Goal: Task Accomplishment & Management: Manage account settings

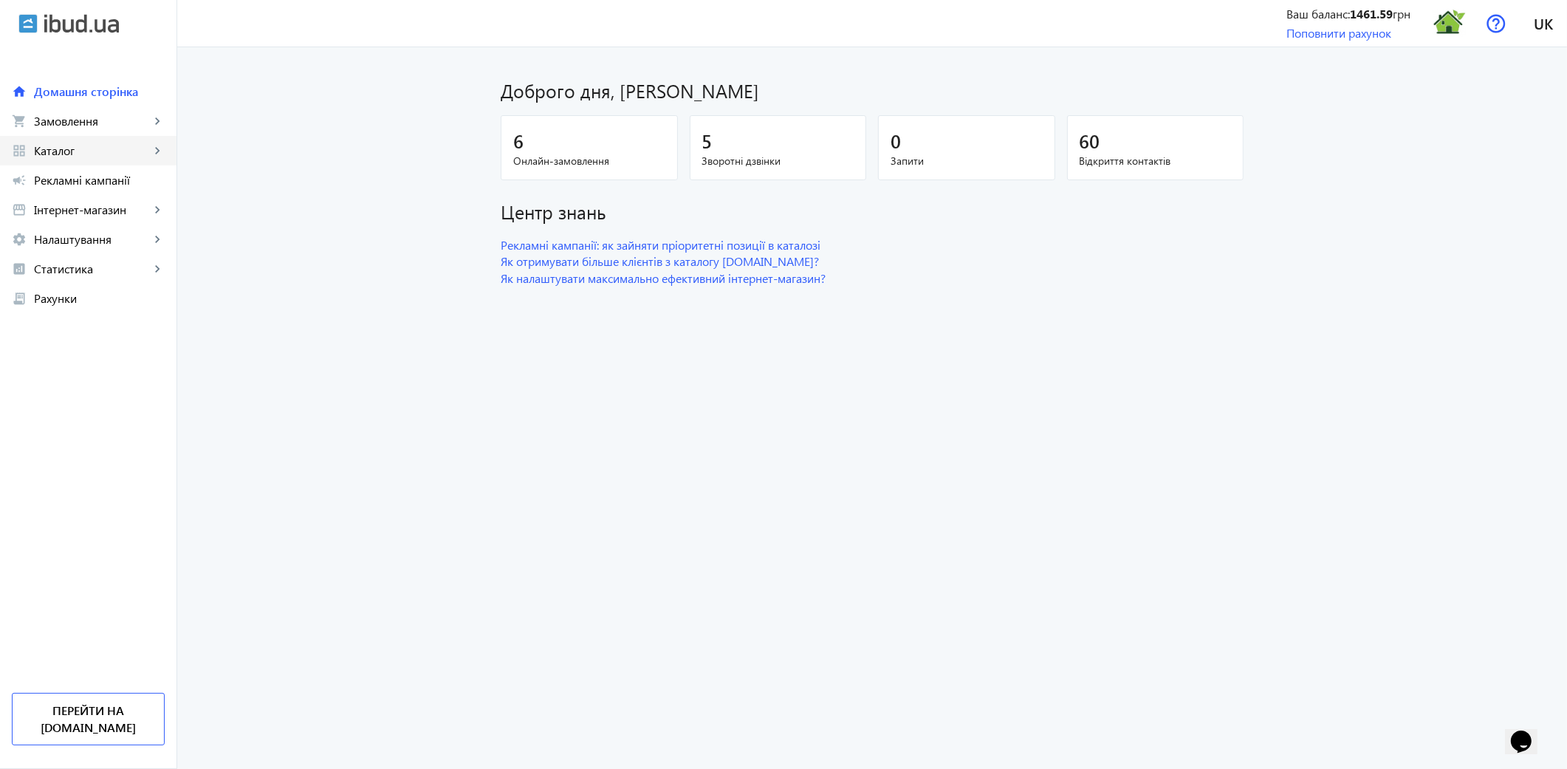
click at [66, 150] on span "Каталог" at bounding box center [92, 150] width 116 height 15
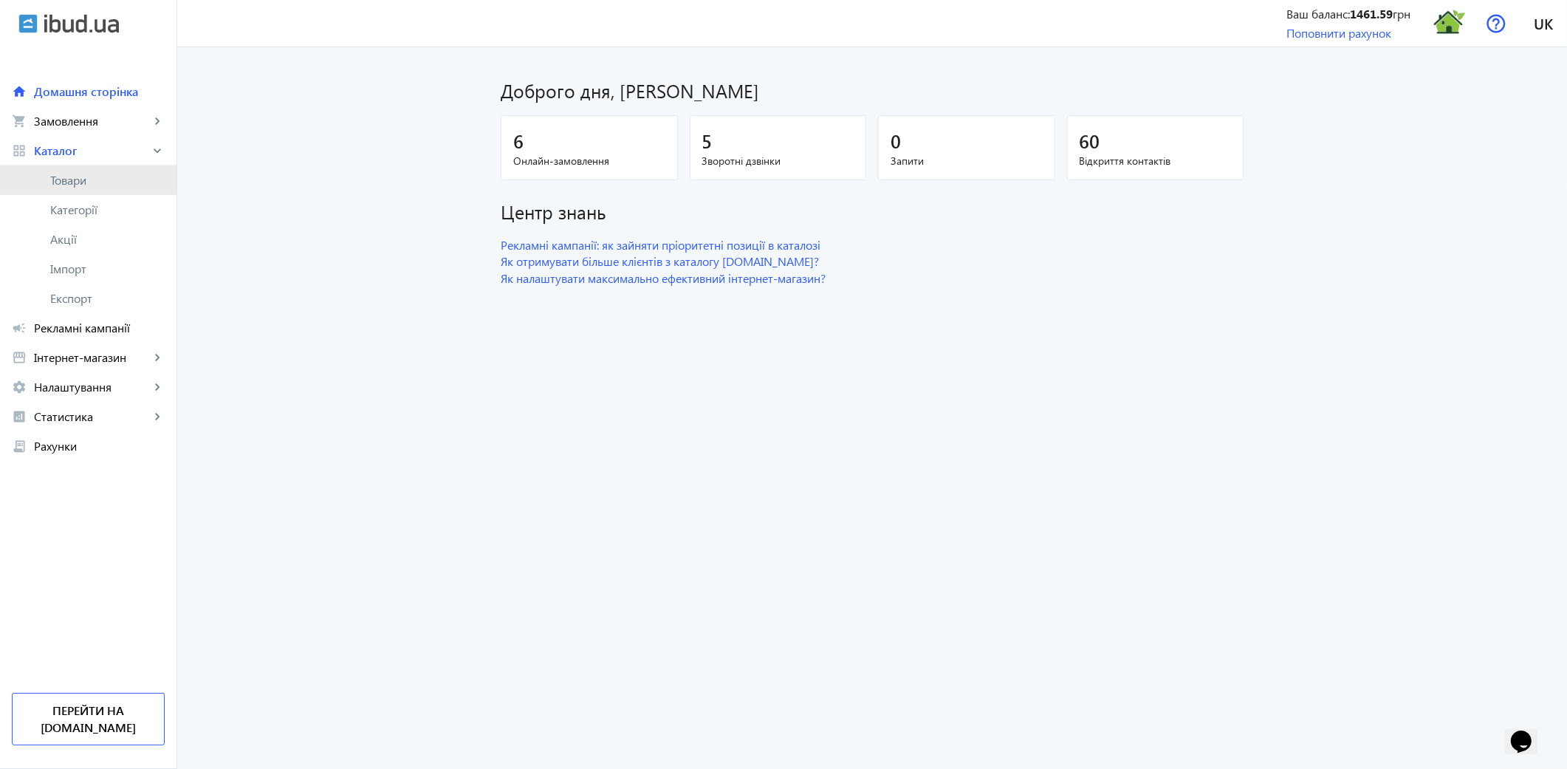
click at [72, 187] on span "Товари" at bounding box center [107, 180] width 114 height 15
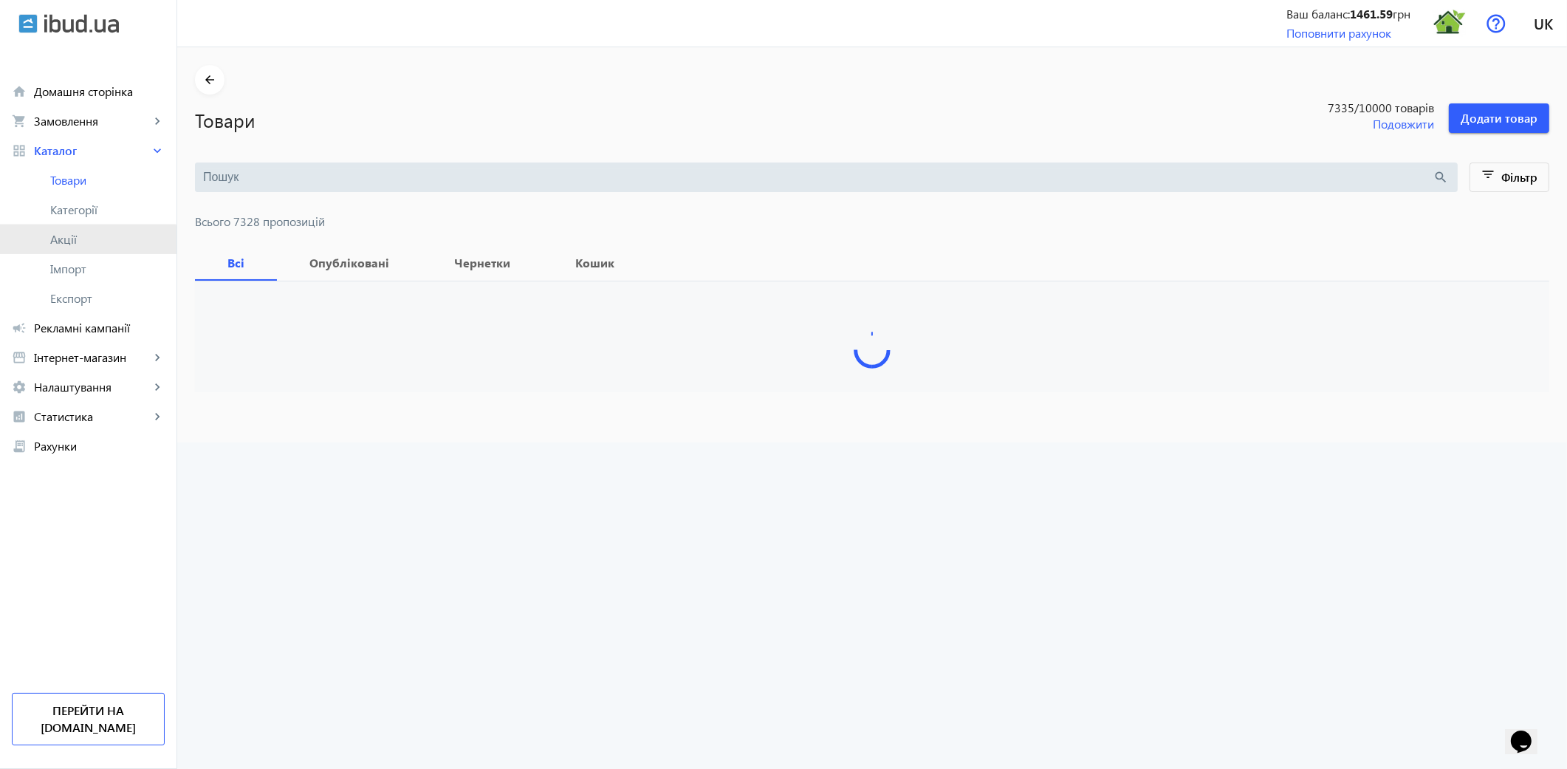
click at [69, 242] on span "Акції" at bounding box center [107, 239] width 114 height 15
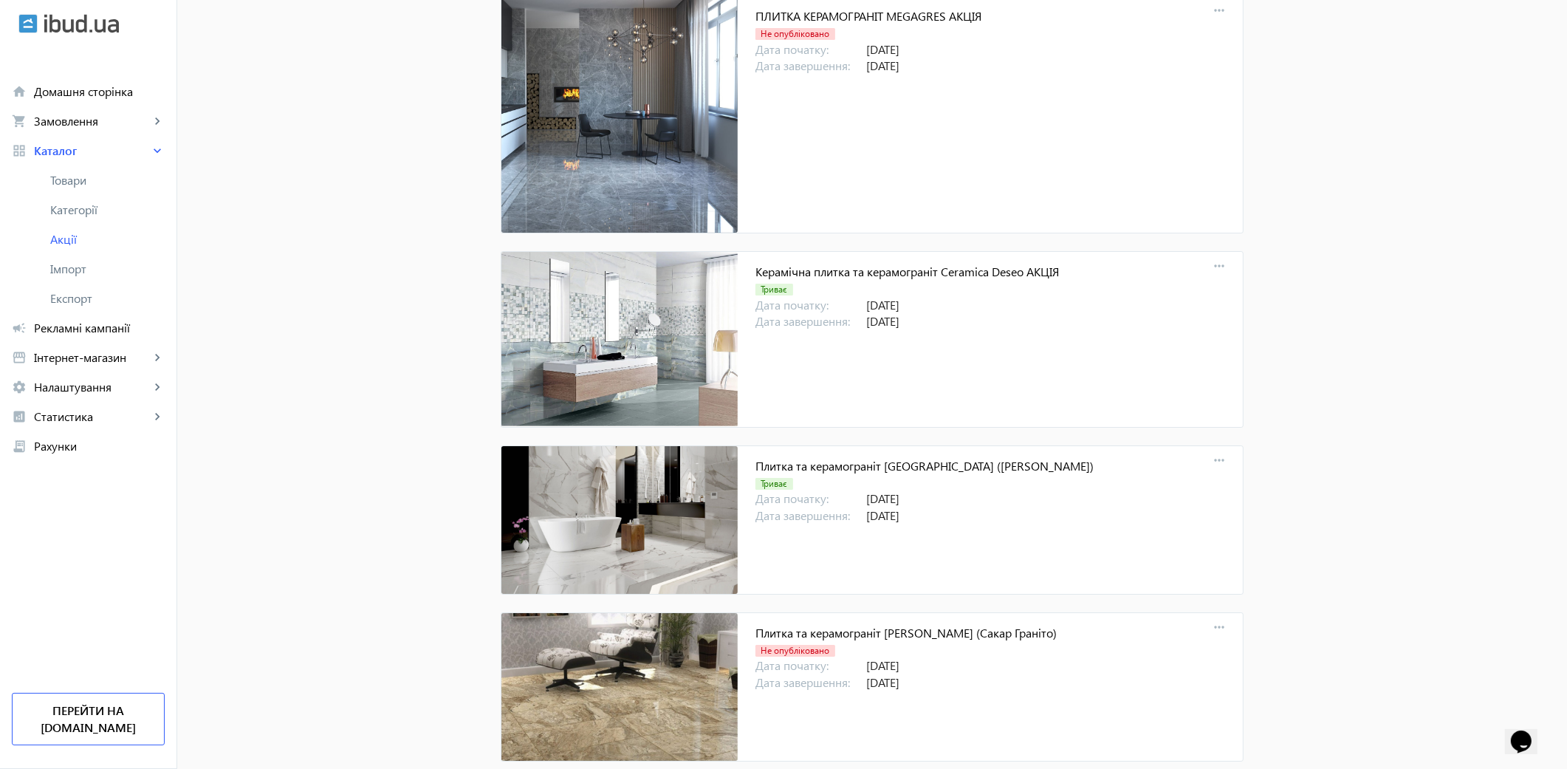
scroll to position [13853, 0]
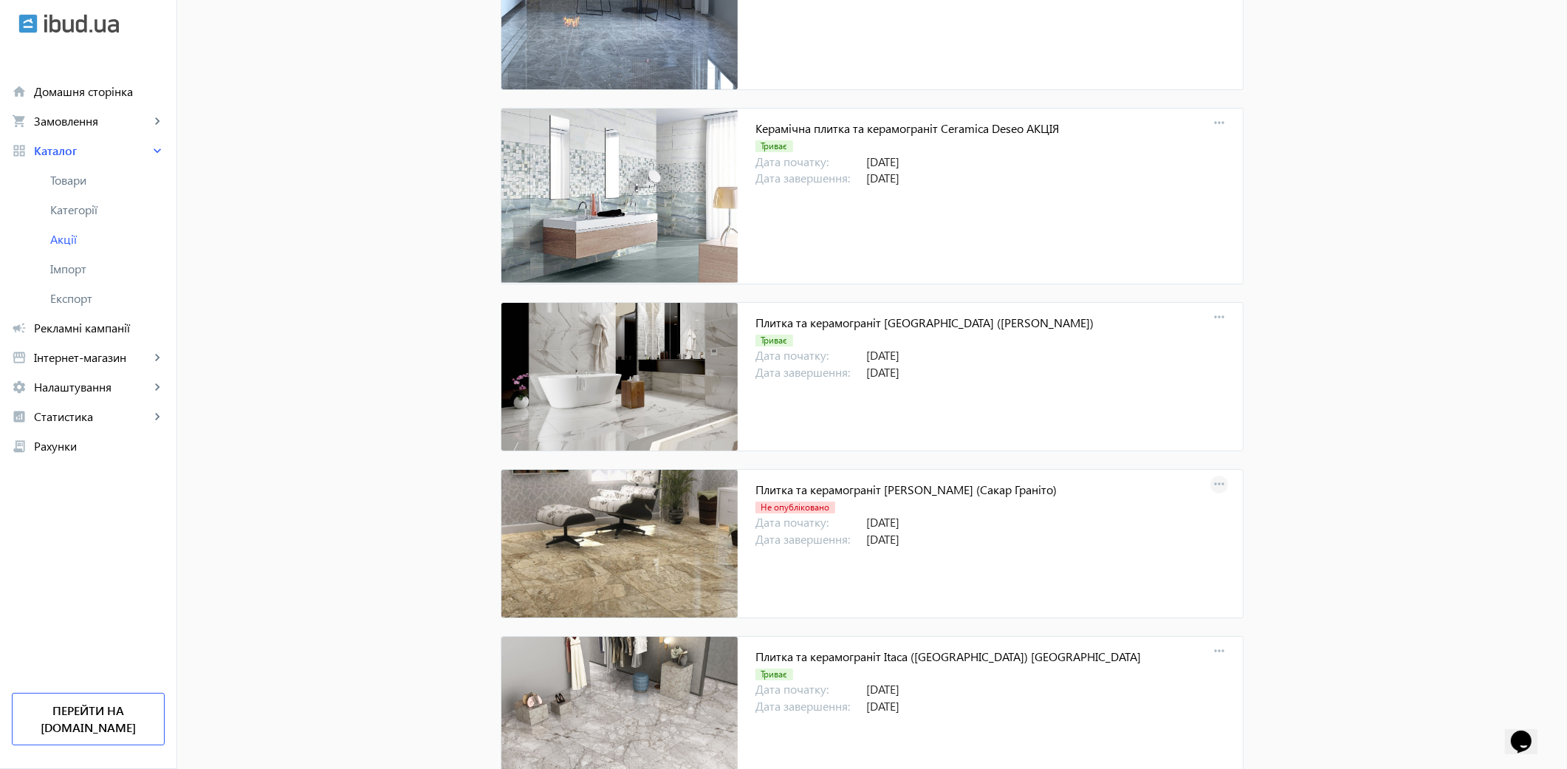
click at [1219, 495] on mat-icon "more_horiz" at bounding box center [1219, 484] width 21 height 21
click at [1260, 600] on span "Опублікувати" at bounding box center [1313, 598] width 123 height 12
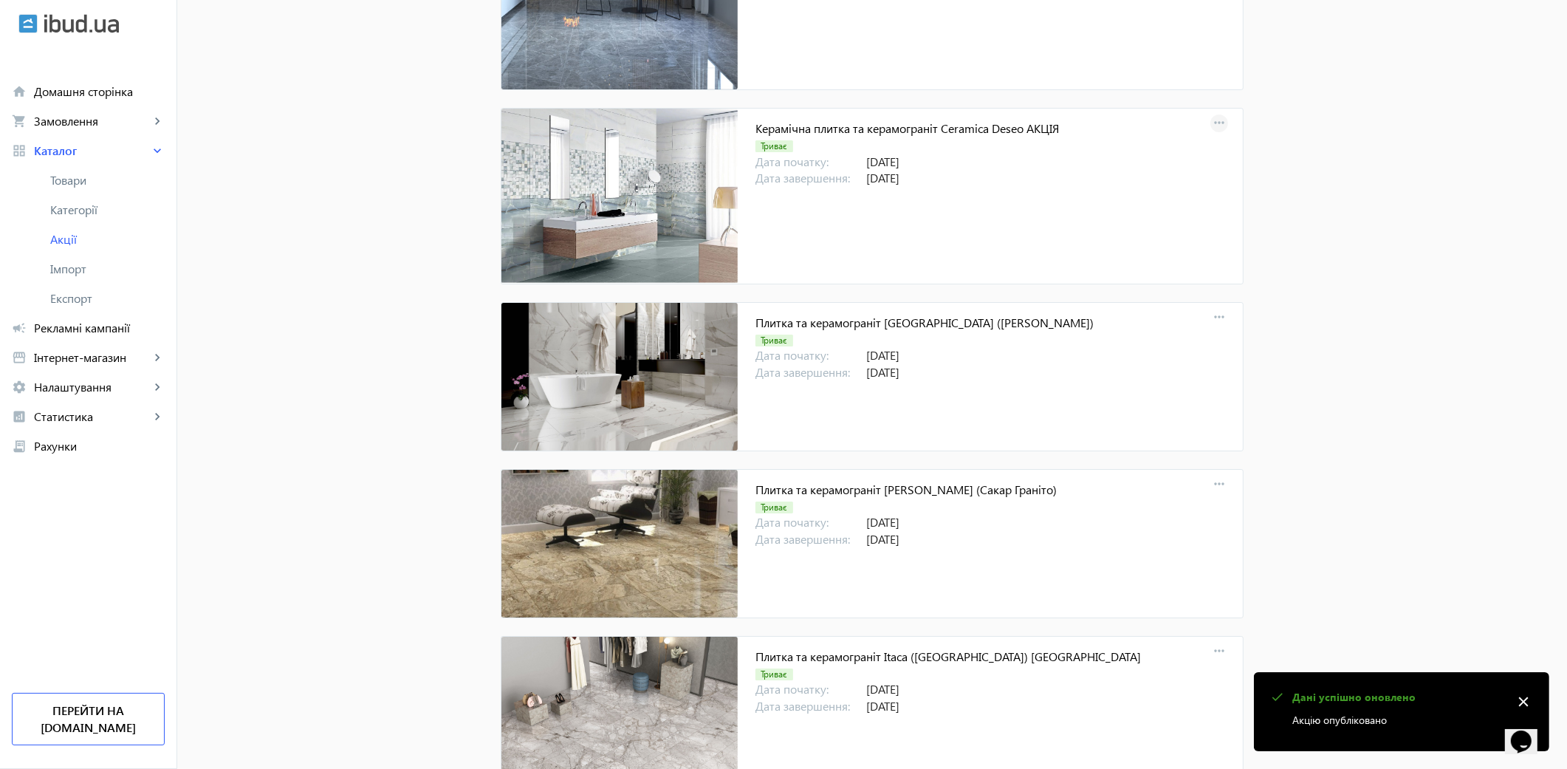
click at [1215, 134] on mat-icon "more_horiz" at bounding box center [1219, 123] width 21 height 21
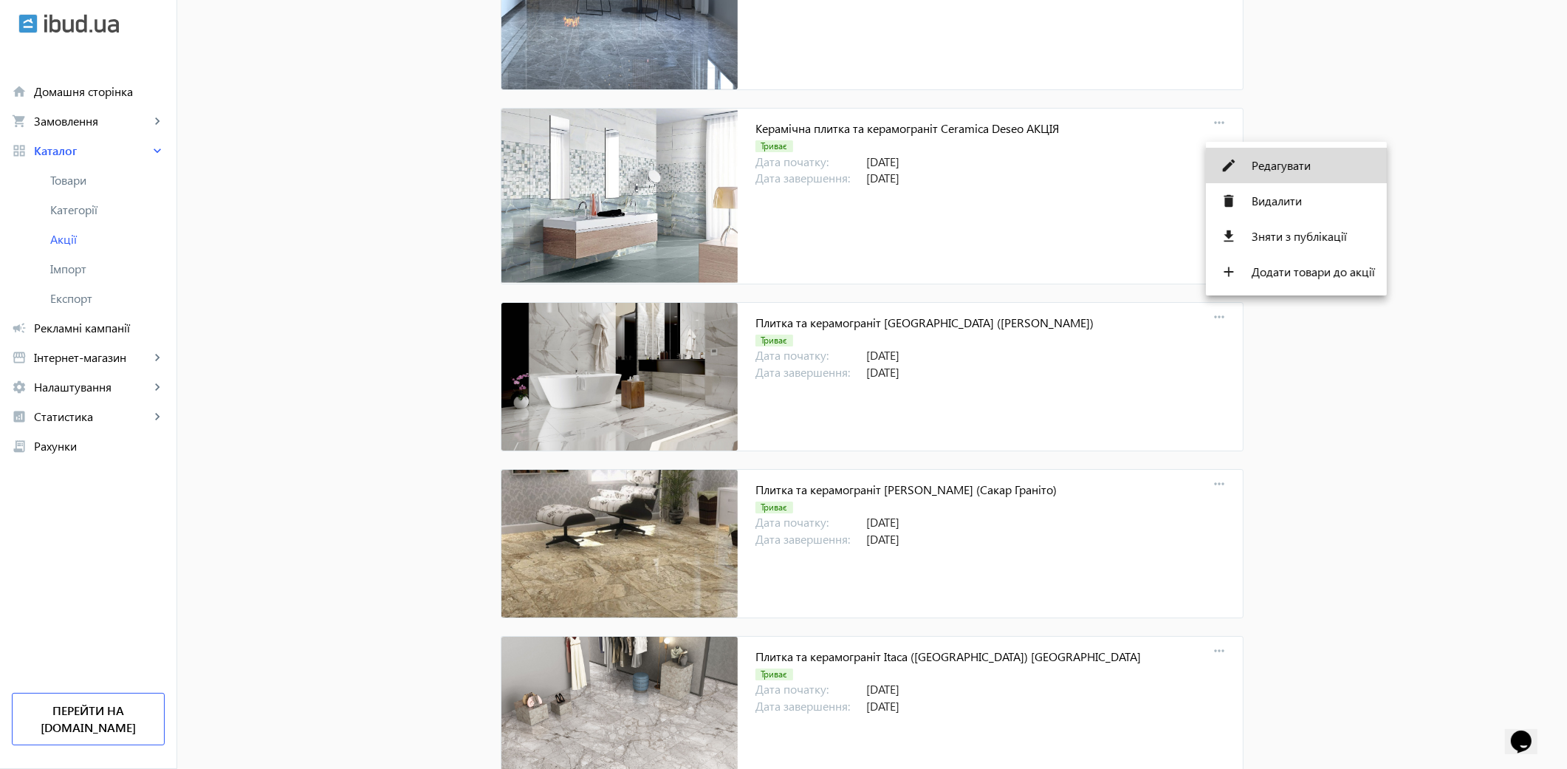
click at [1283, 168] on span "Редагувати" at bounding box center [1313, 166] width 123 height 12
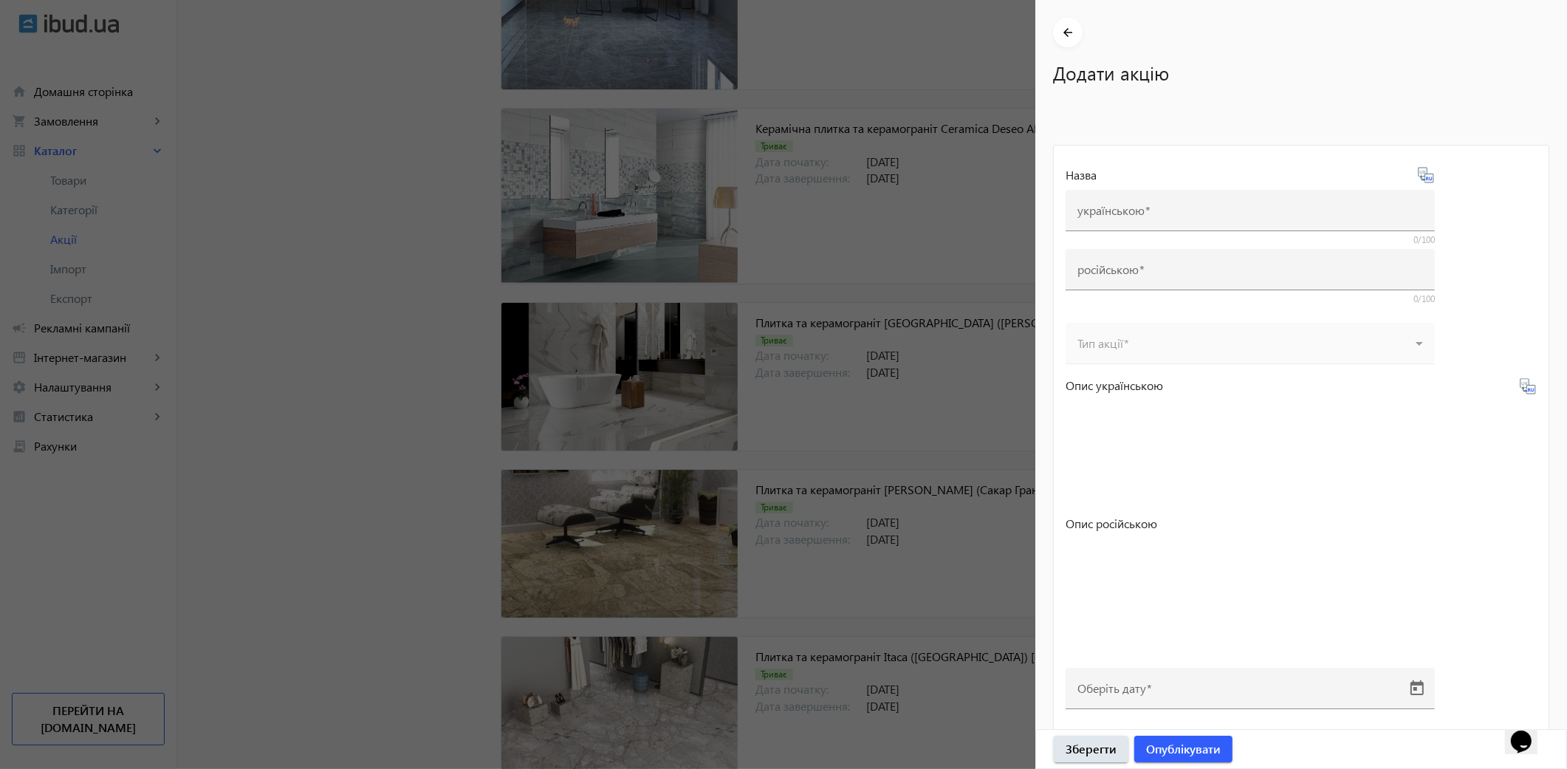
type input "Керамічна плитка та керамограніт Ceramica Deseo АКЦІЯ"
type input "Керамическая плитка и керамогранит Ceramica Deseo АКЦИЯ"
type input "[DATE]"
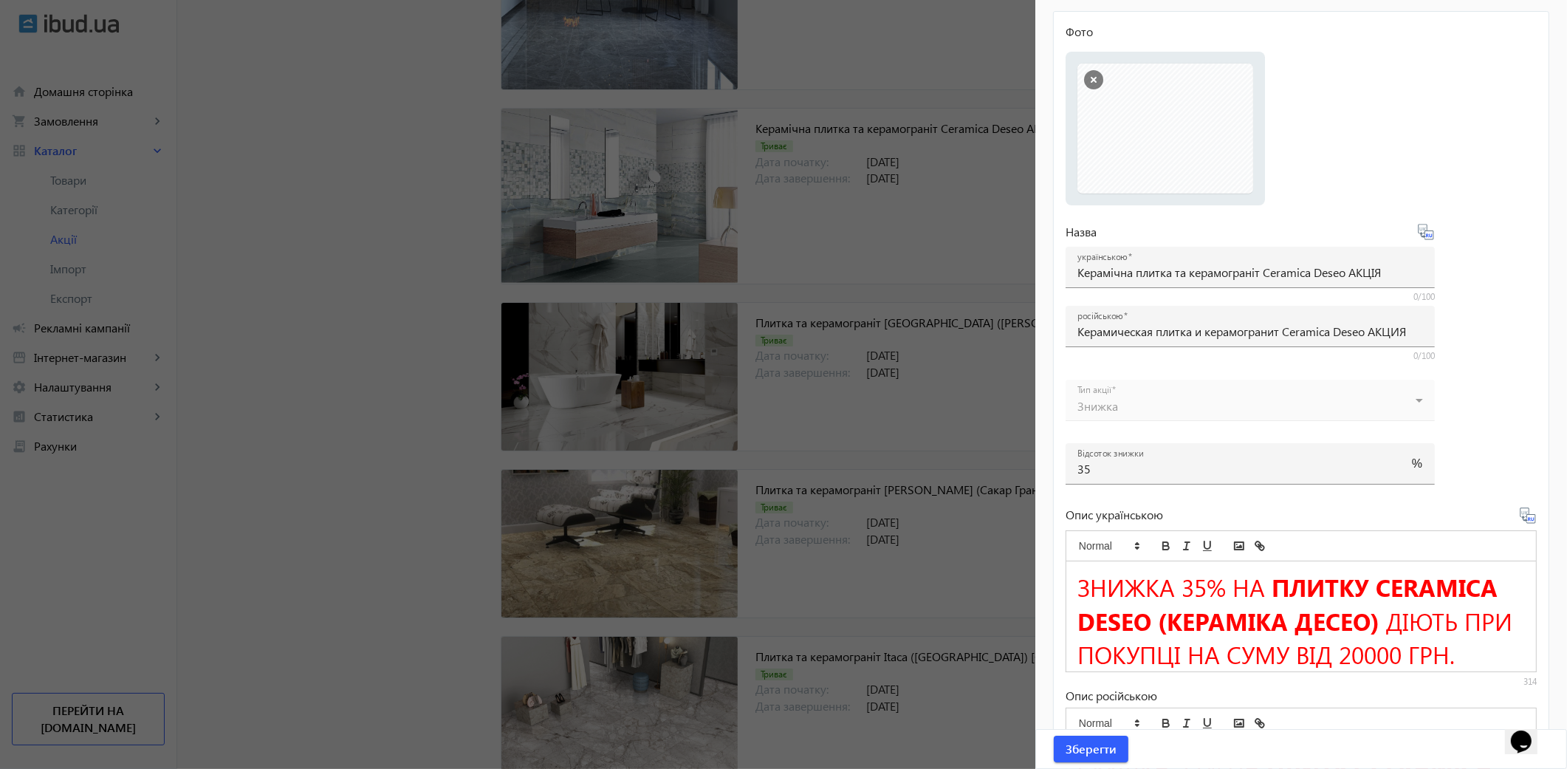
scroll to position [164, 0]
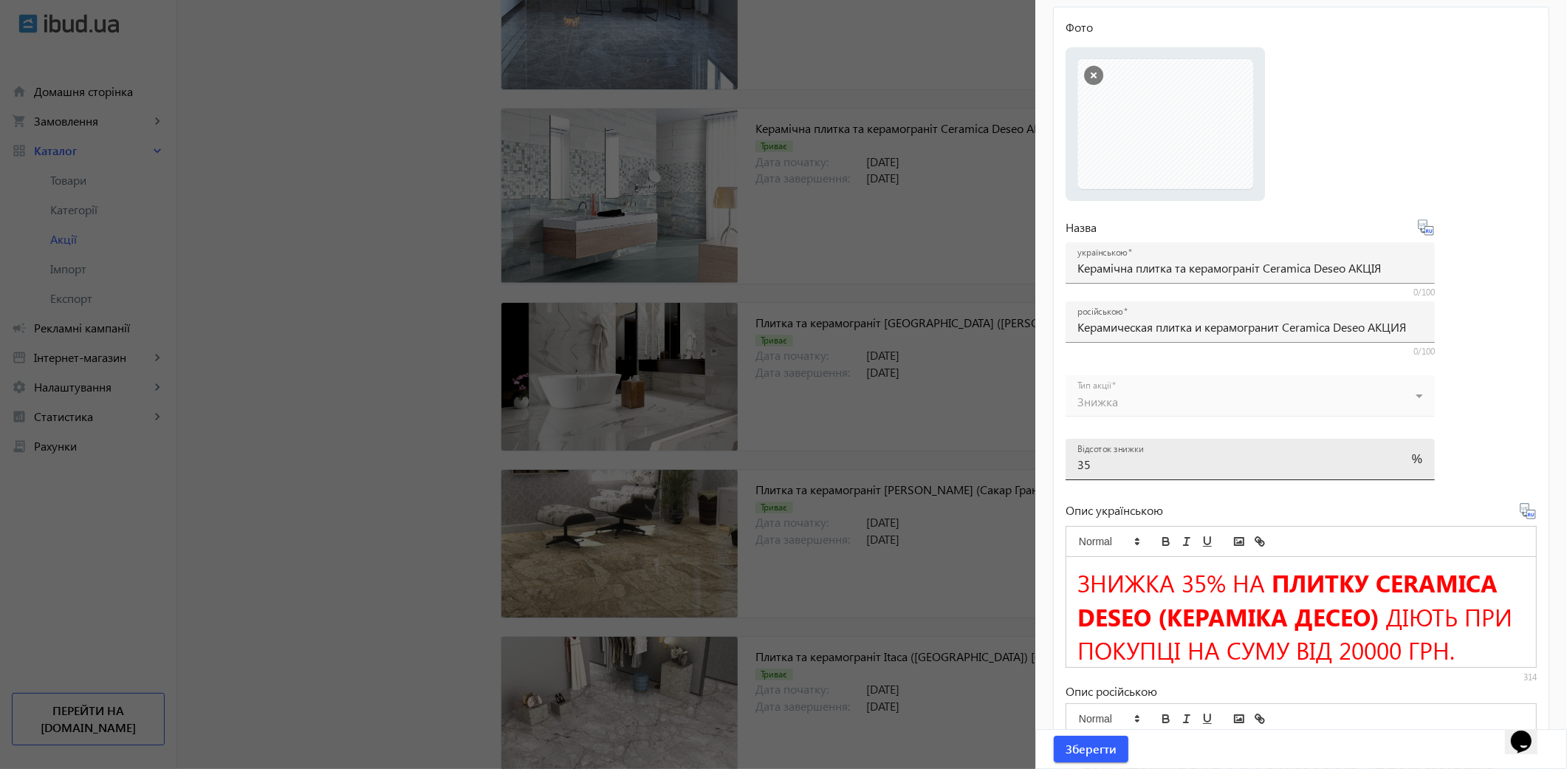
click at [1104, 459] on input "35" at bounding box center [1236, 464] width 319 height 16
type input "30"
click at [1204, 577] on span "ЗНИЖКА 35% НА" at bounding box center [1171, 582] width 188 height 33
click at [1522, 515] on icon at bounding box center [1528, 511] width 18 height 18
click at [1091, 744] on span "Зберегти" at bounding box center [1091, 749] width 51 height 16
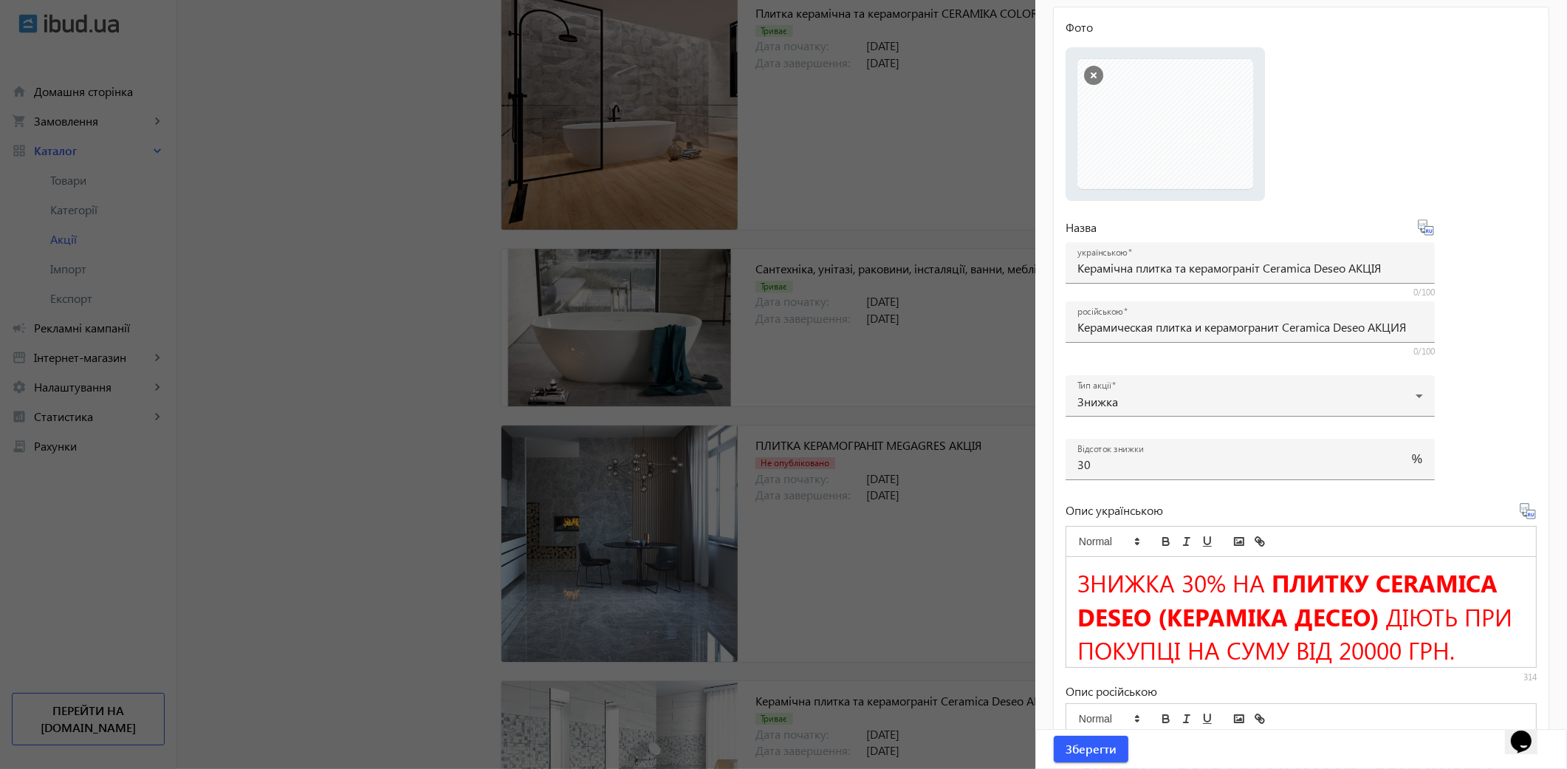
scroll to position [13279, 0]
click at [1088, 755] on span "Зберегти" at bounding box center [1091, 749] width 51 height 16
click at [385, 211] on div at bounding box center [783, 384] width 1567 height 769
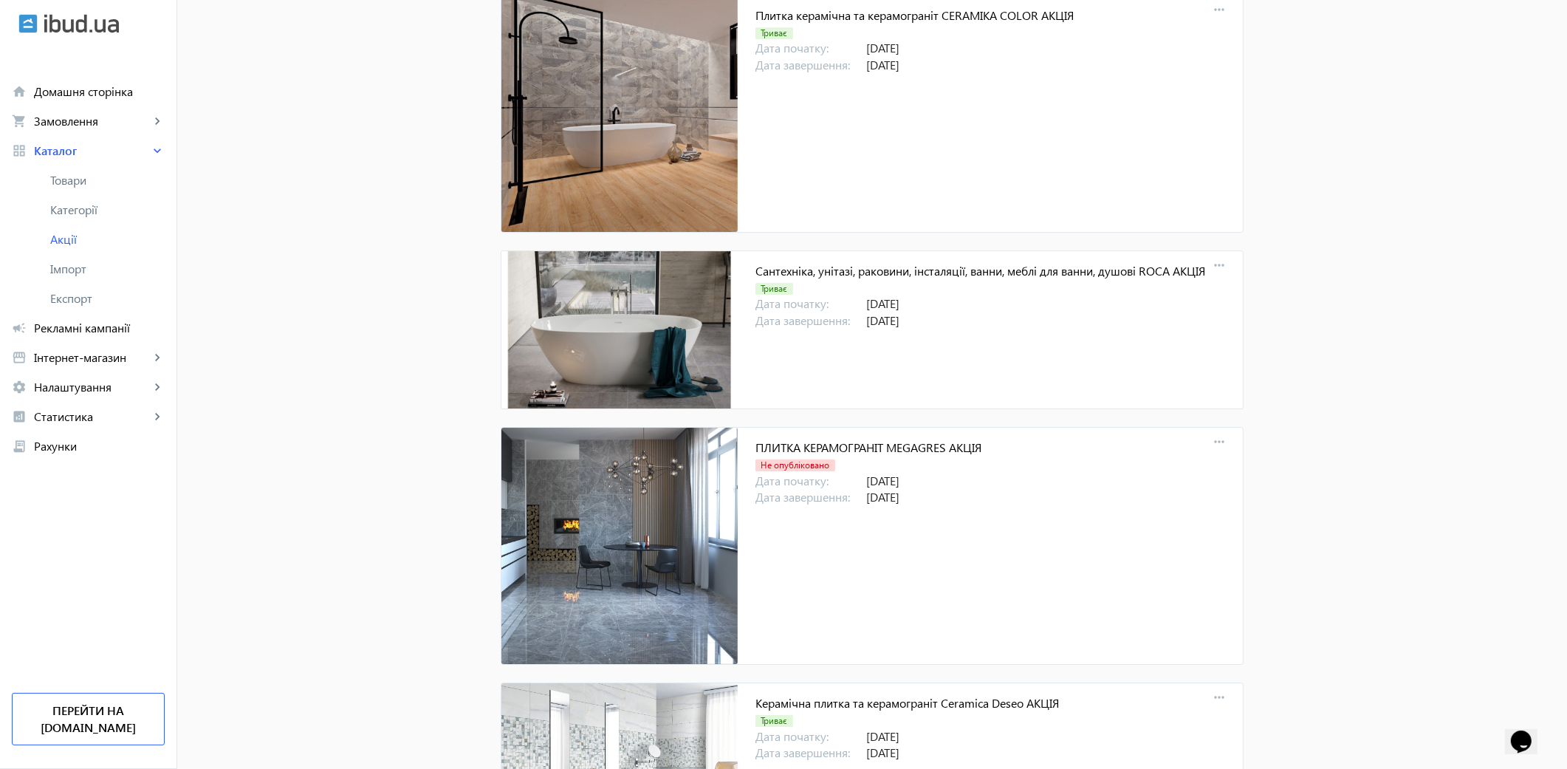
scroll to position [0, 0]
click at [78, 182] on span "Товари" at bounding box center [107, 180] width 114 height 15
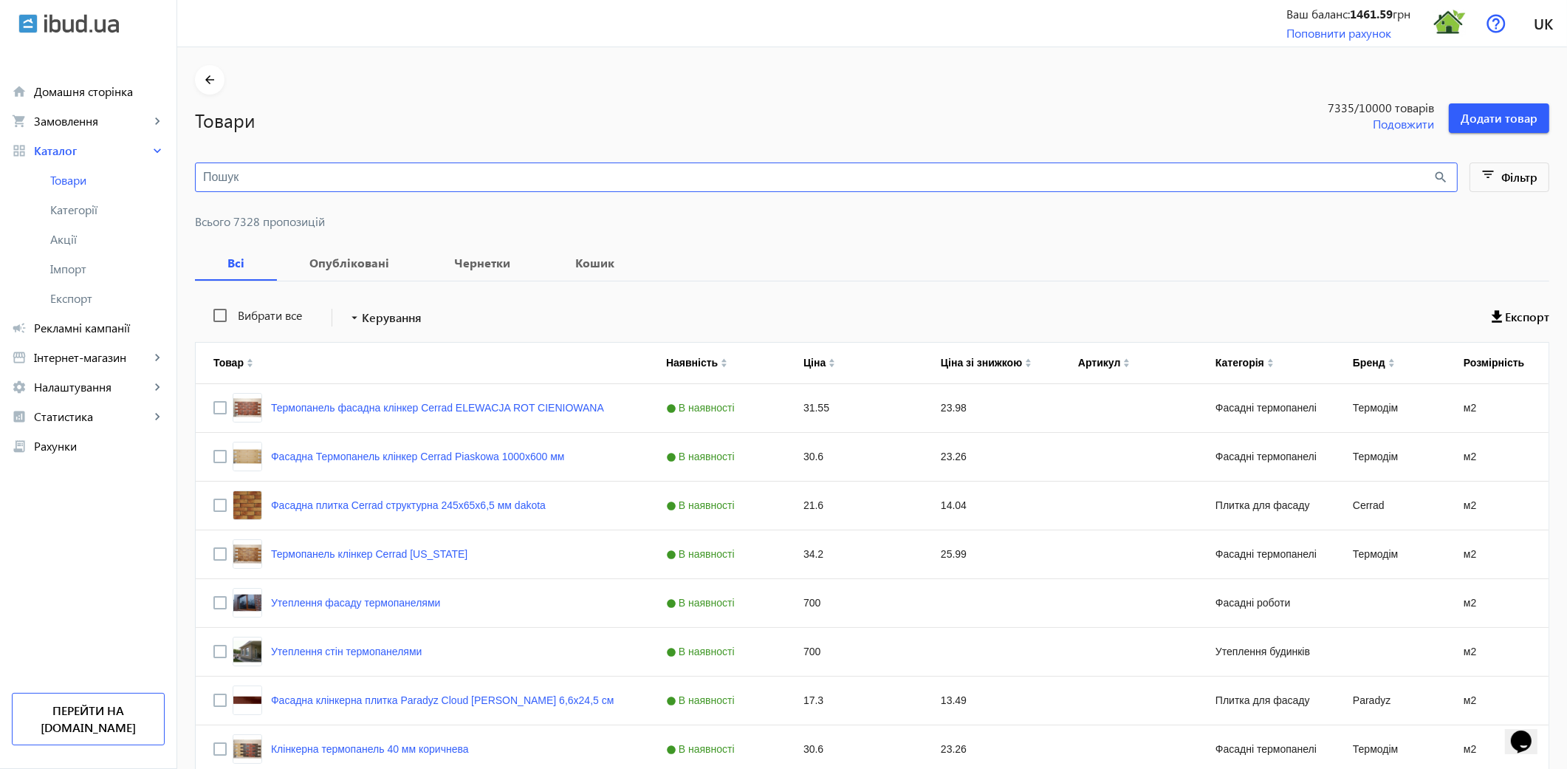
paste input "Versailles Walnut"
type input "Versailles Walnut"
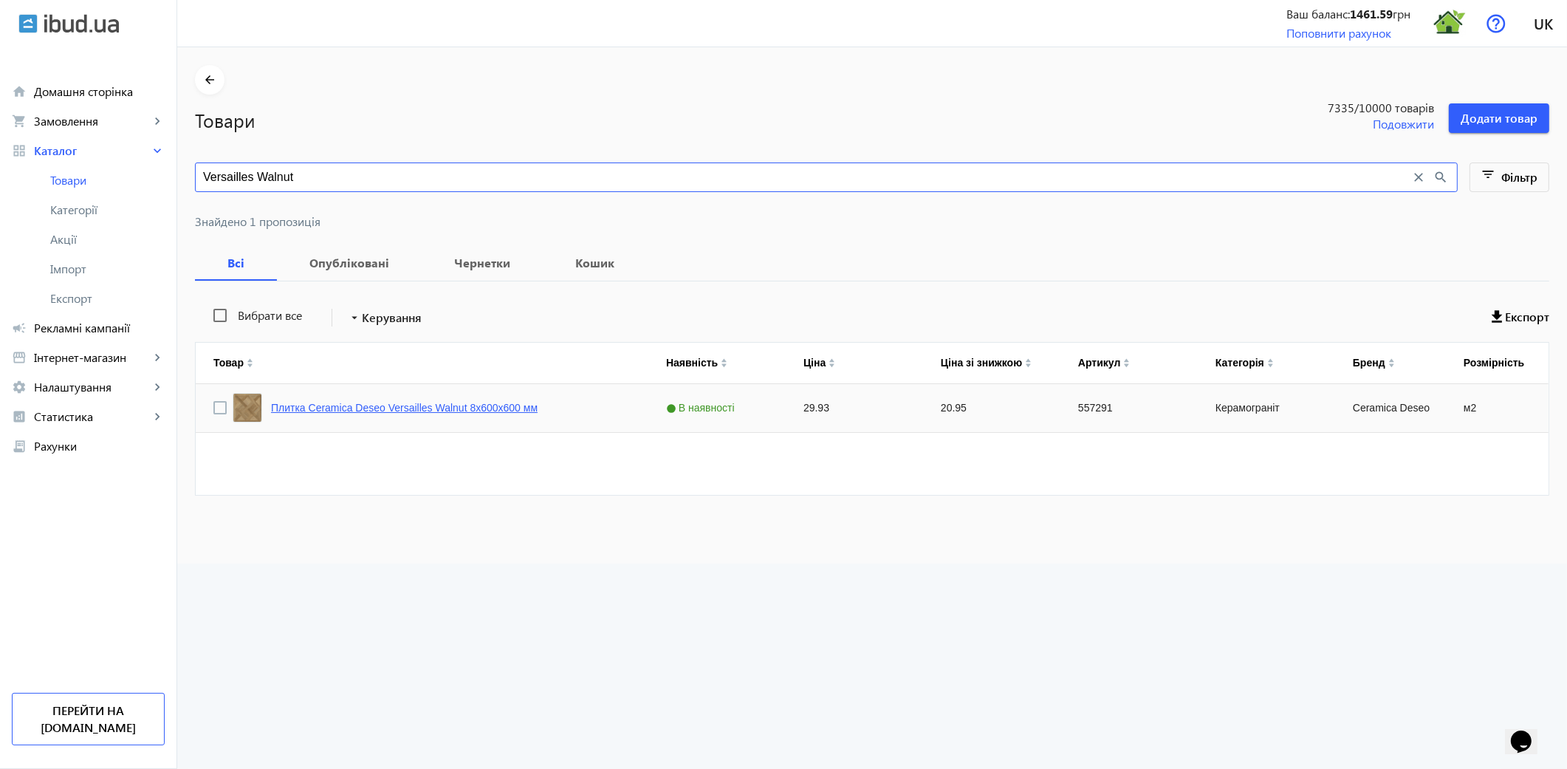
click at [414, 410] on link "Плитка Ceramica Deseo Versailles Walnut 8х600х600 мм" at bounding box center [404, 408] width 267 height 12
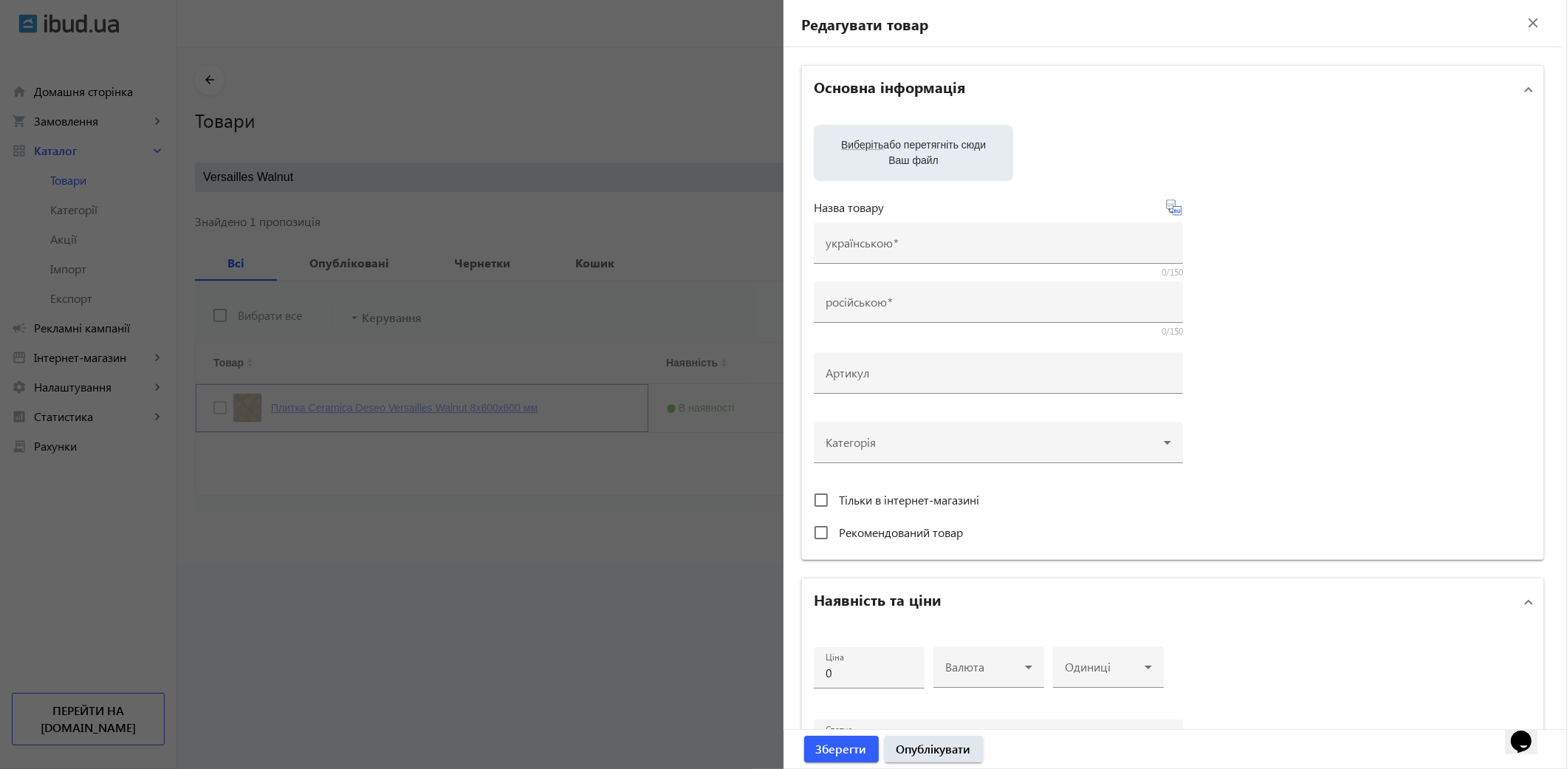
type input "Плитка Ceramica Deseo Versailles Walnut 8х600х600 мм"
type input "557291"
type input "29.93"
type input "1"
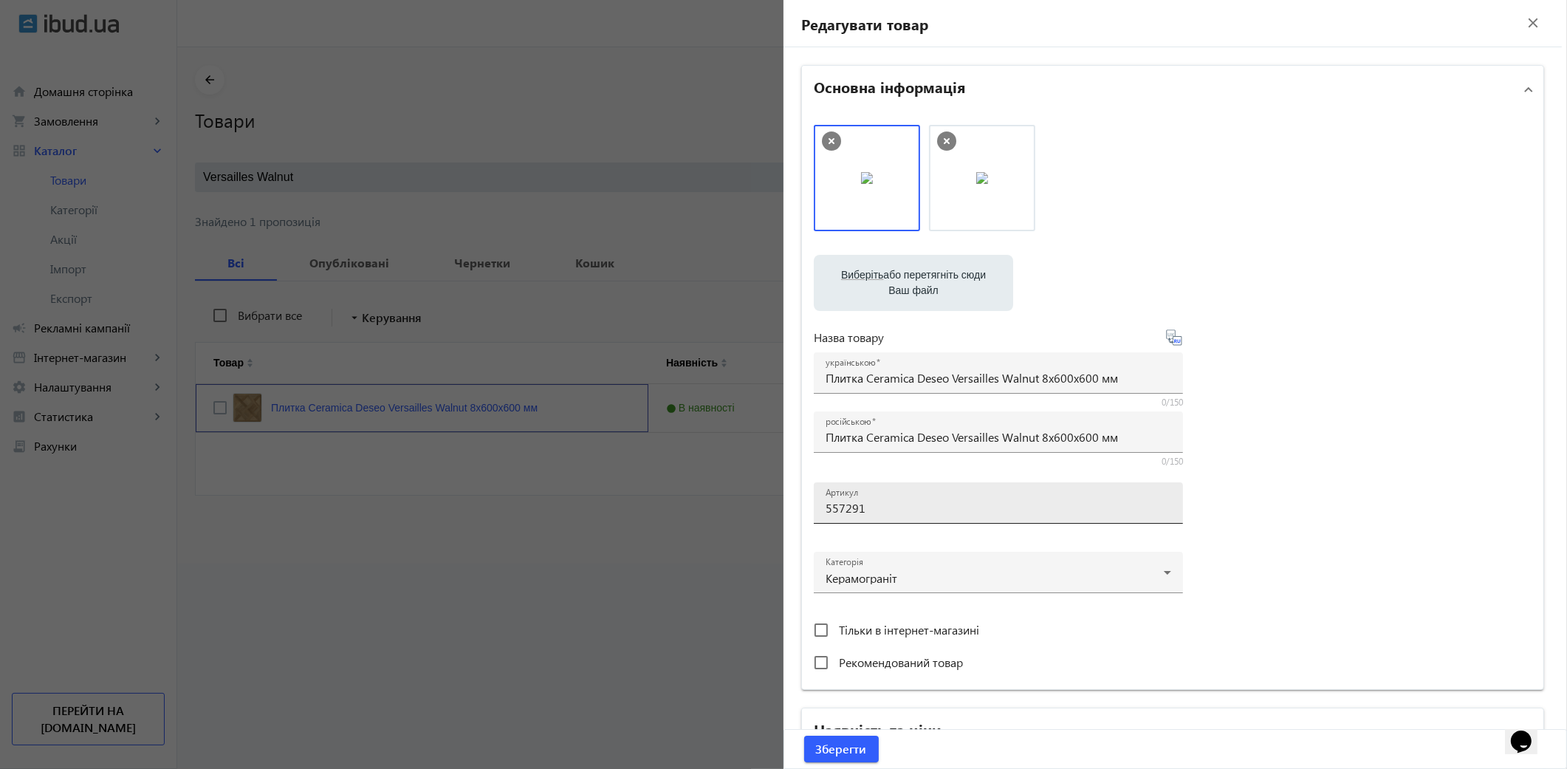
scroll to position [461, 0]
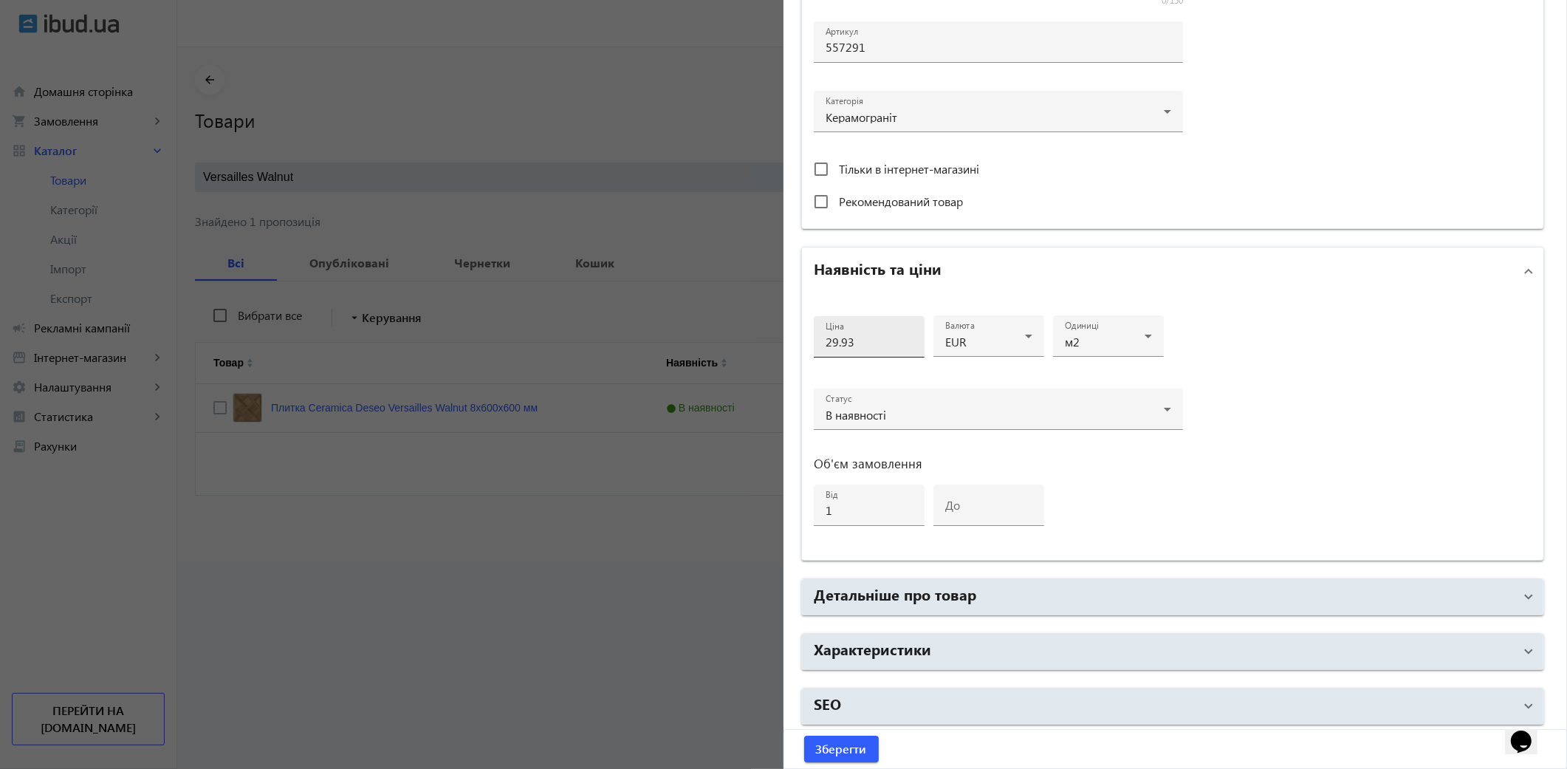
click at [857, 343] on input "29.93" at bounding box center [869, 342] width 87 height 16
type input "2"
type input "33.1"
click at [822, 748] on span "Зберегти" at bounding box center [841, 749] width 51 height 16
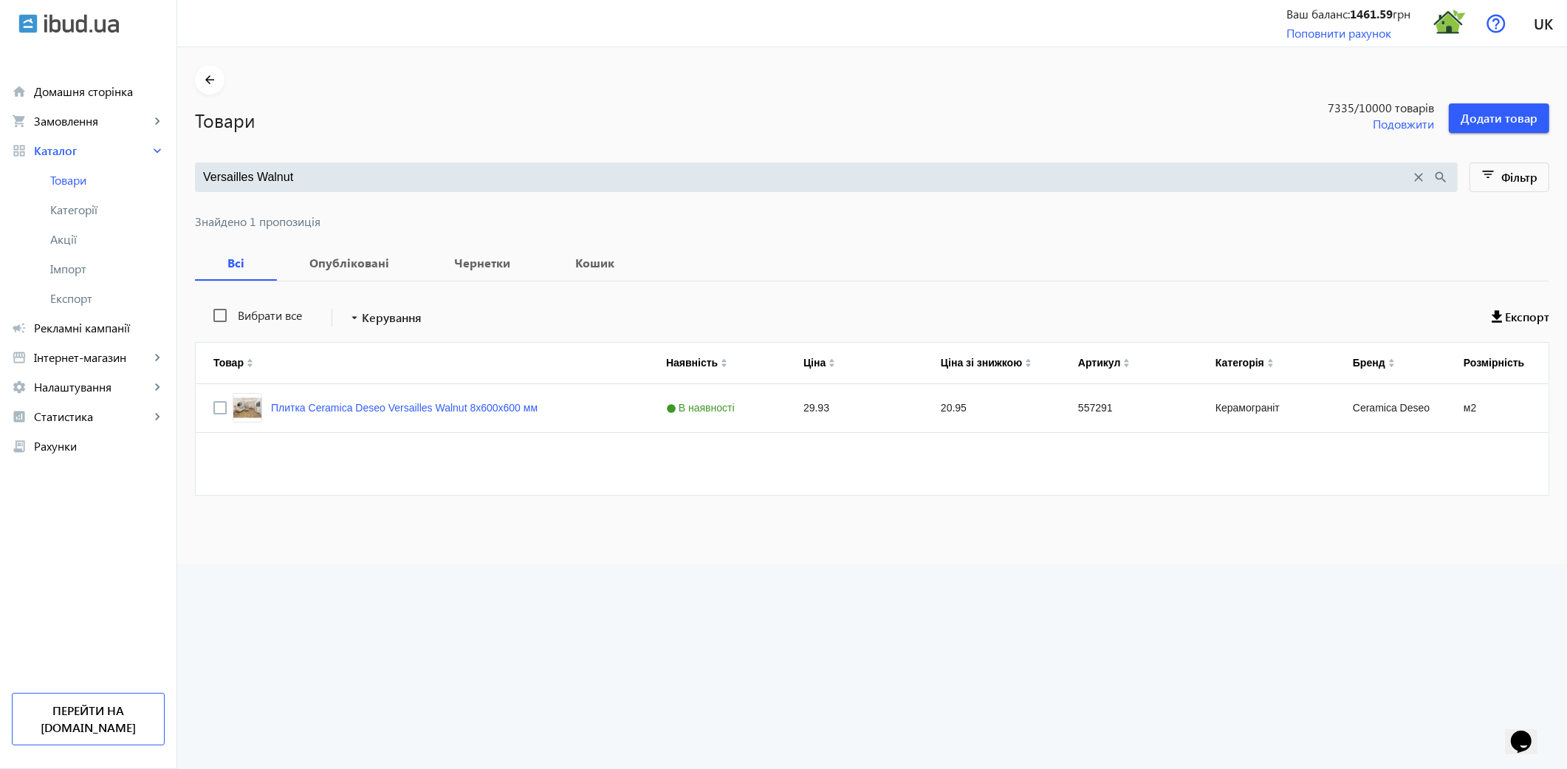
scroll to position [0, 0]
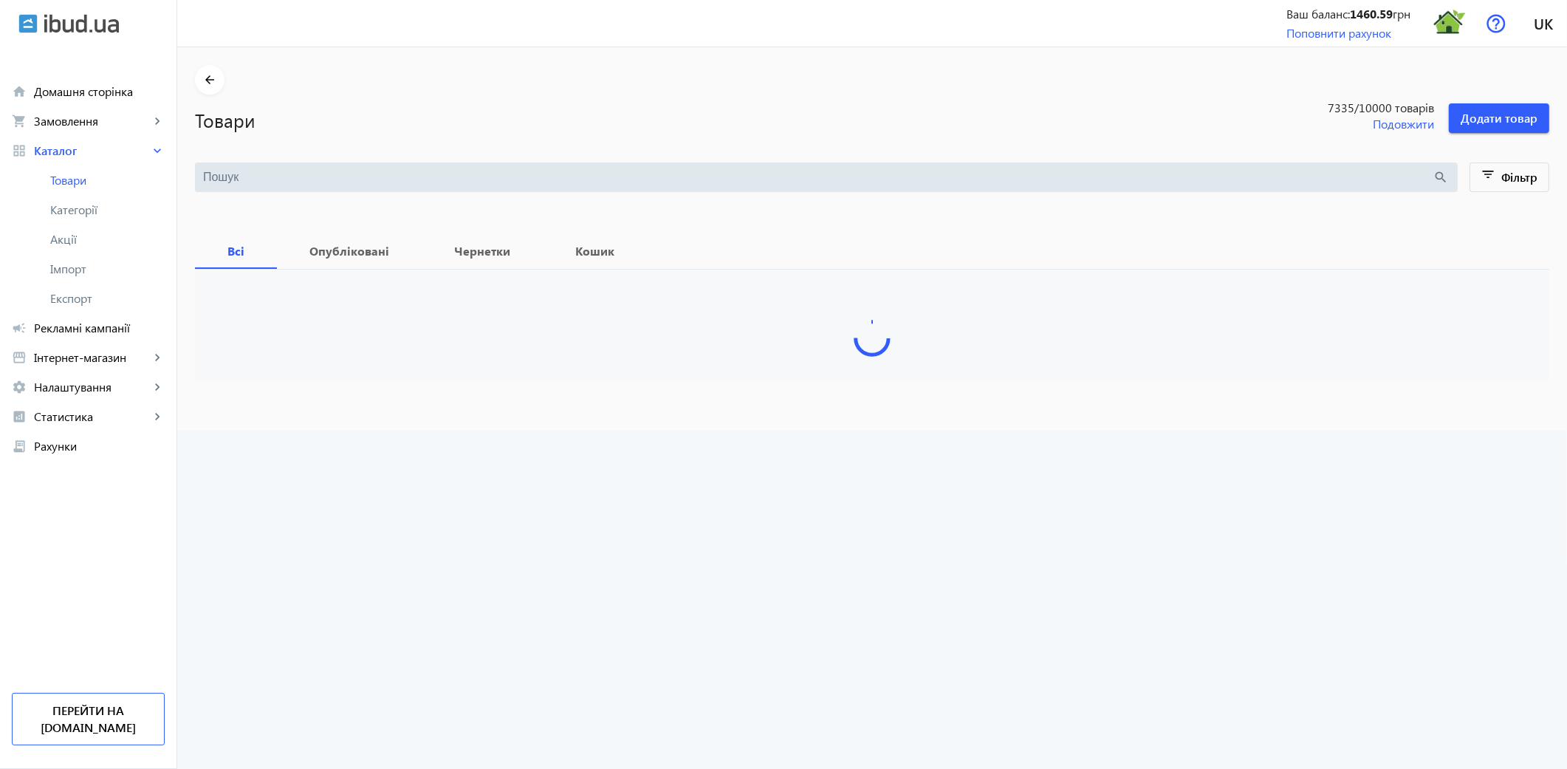
type input "Versailles Walnut"
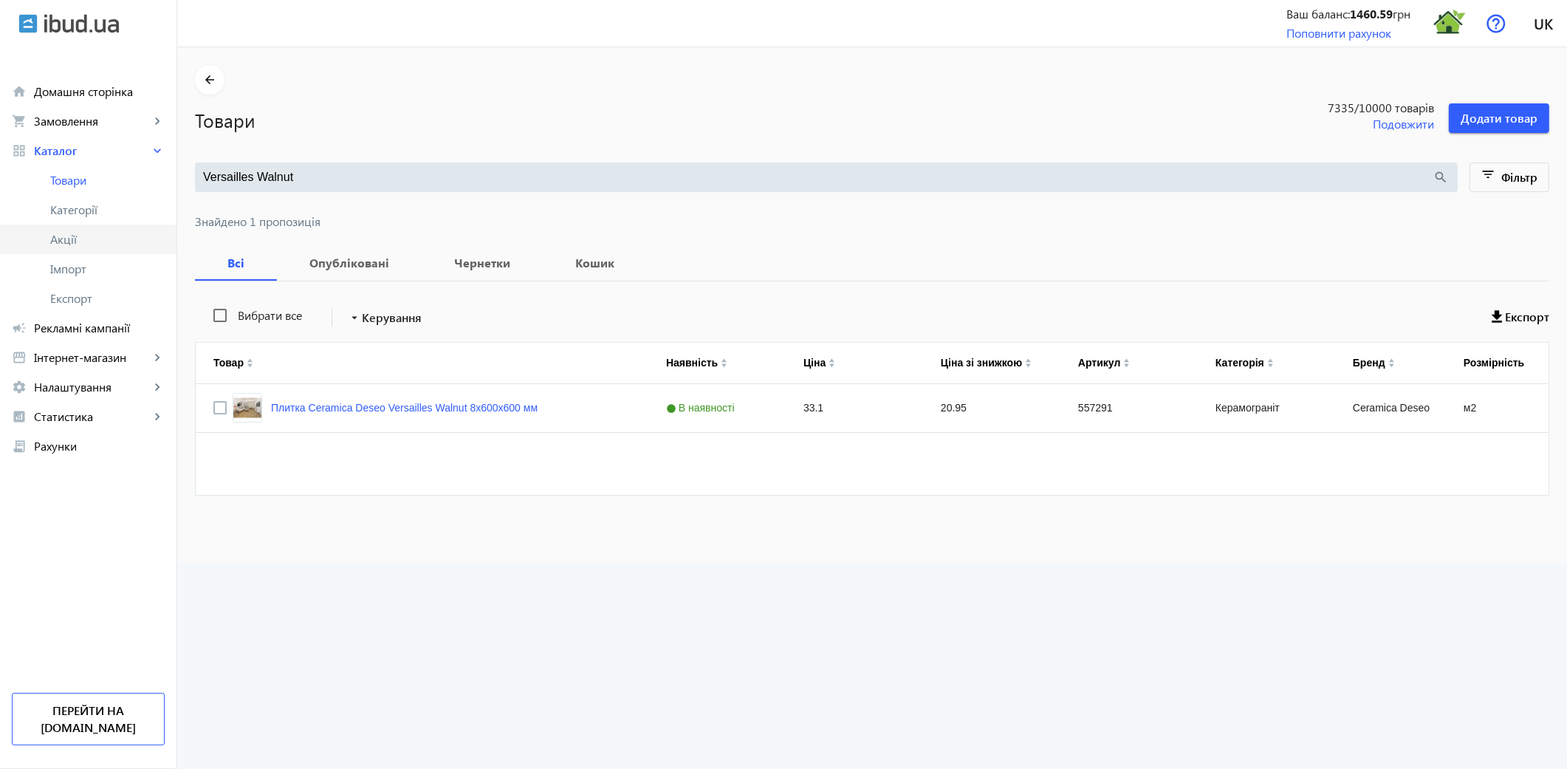
click at [63, 238] on span "Акції" at bounding box center [107, 239] width 114 height 15
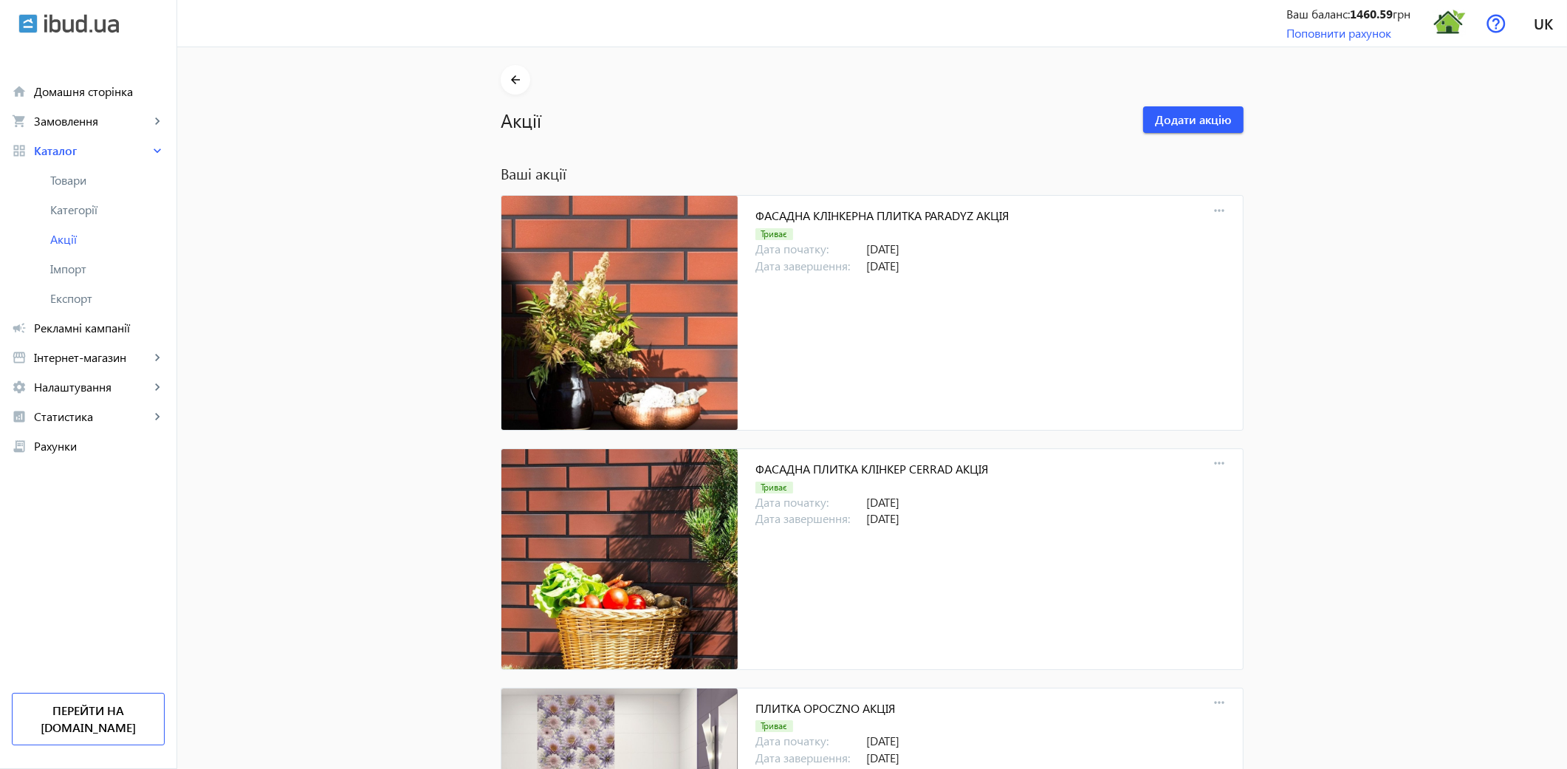
scroll to position [13607, 0]
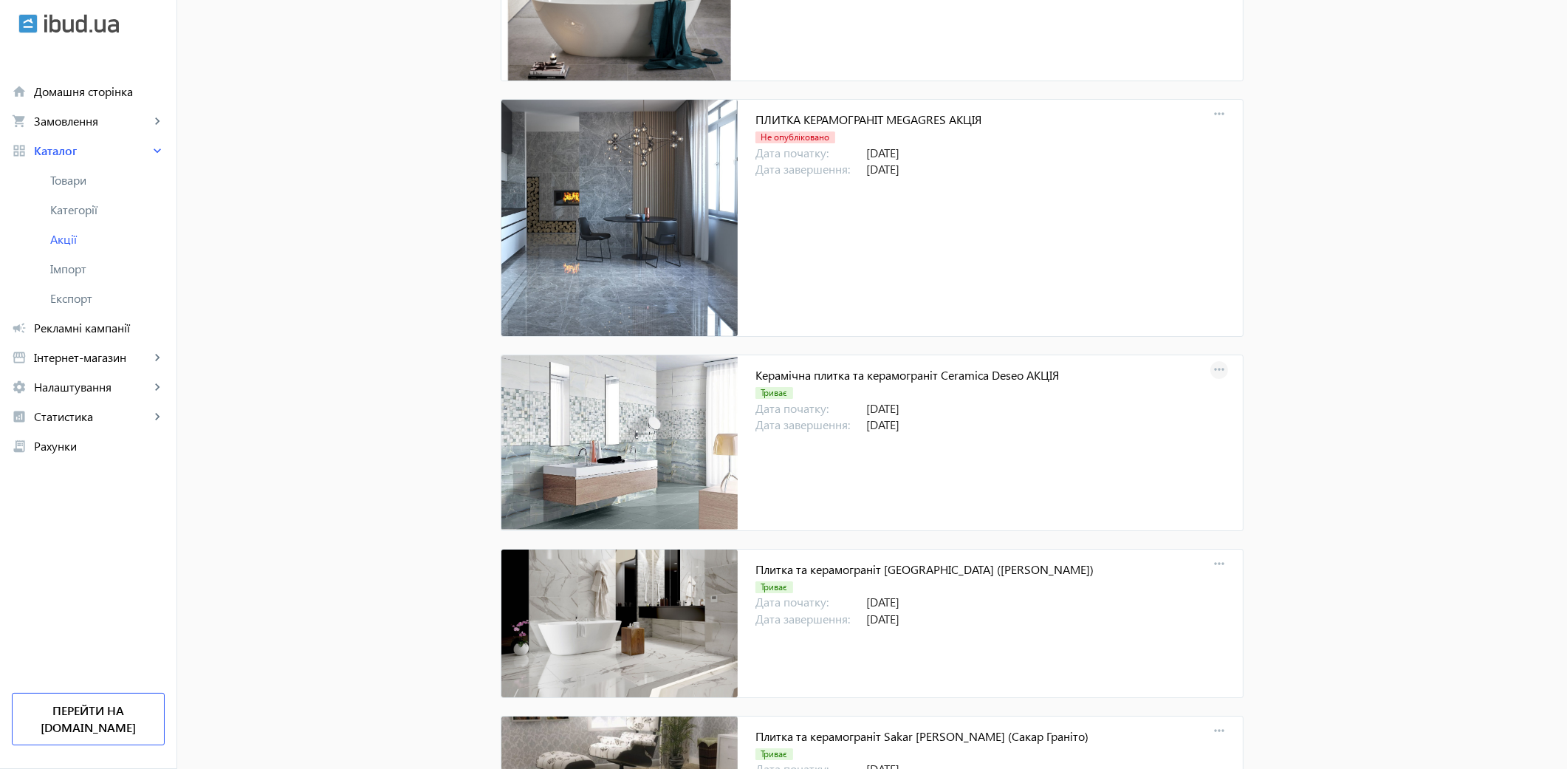
click at [1220, 372] on mat-icon "more_horiz" at bounding box center [1219, 370] width 21 height 21
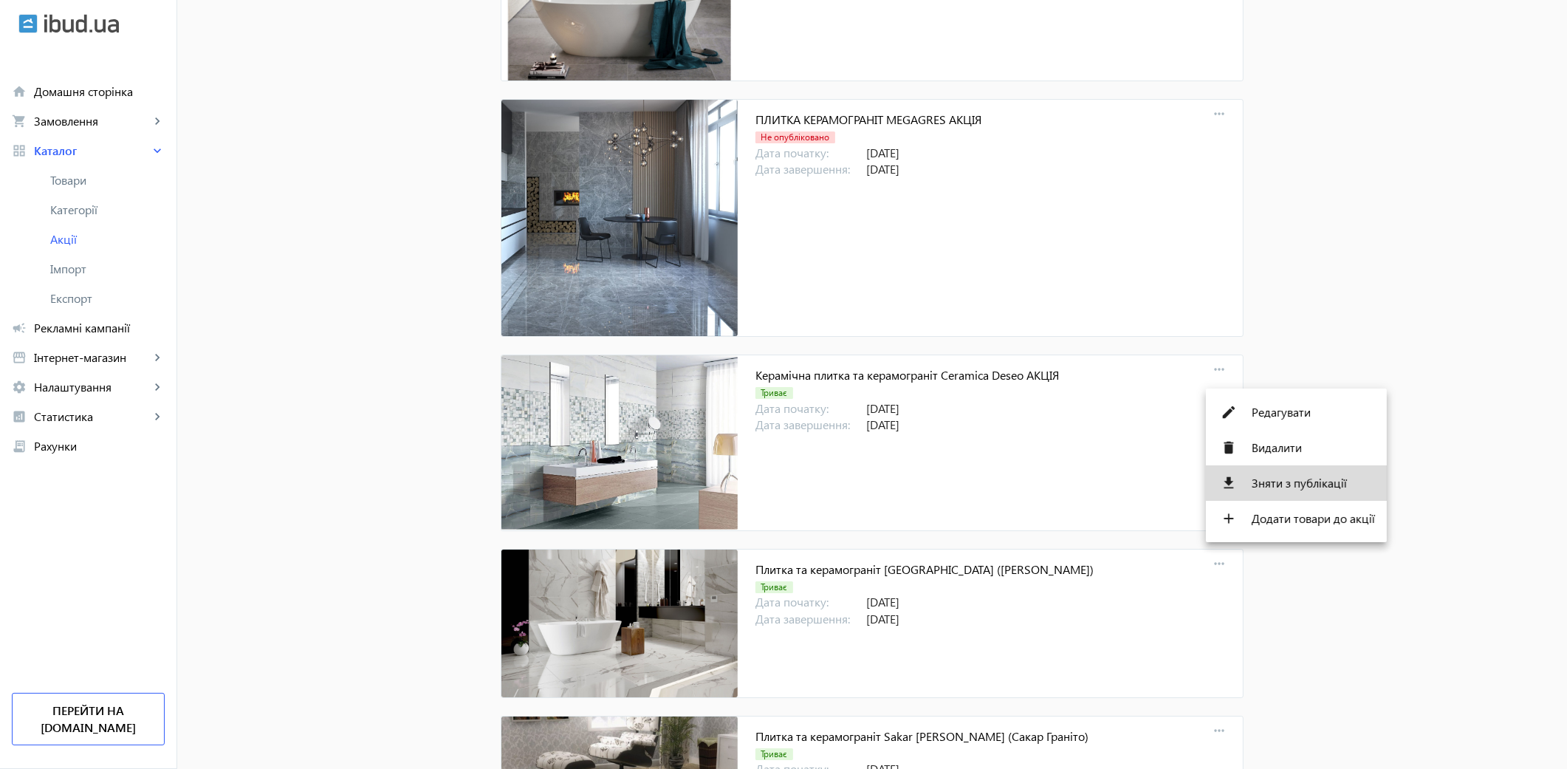
click at [1290, 477] on span "Зняти з публікації" at bounding box center [1313, 483] width 123 height 12
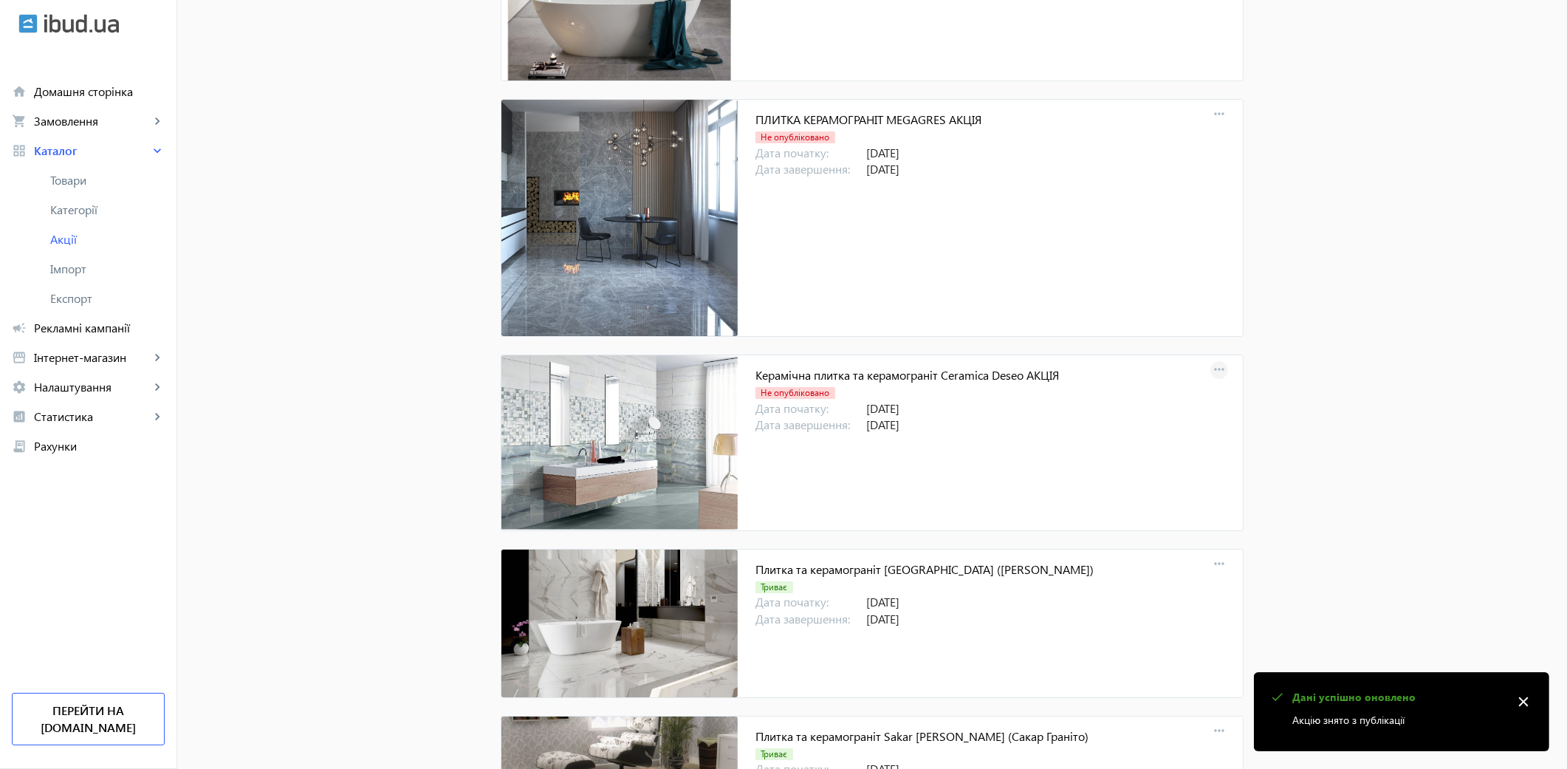
click at [1209, 380] on mat-icon "more_horiz" at bounding box center [1219, 370] width 21 height 21
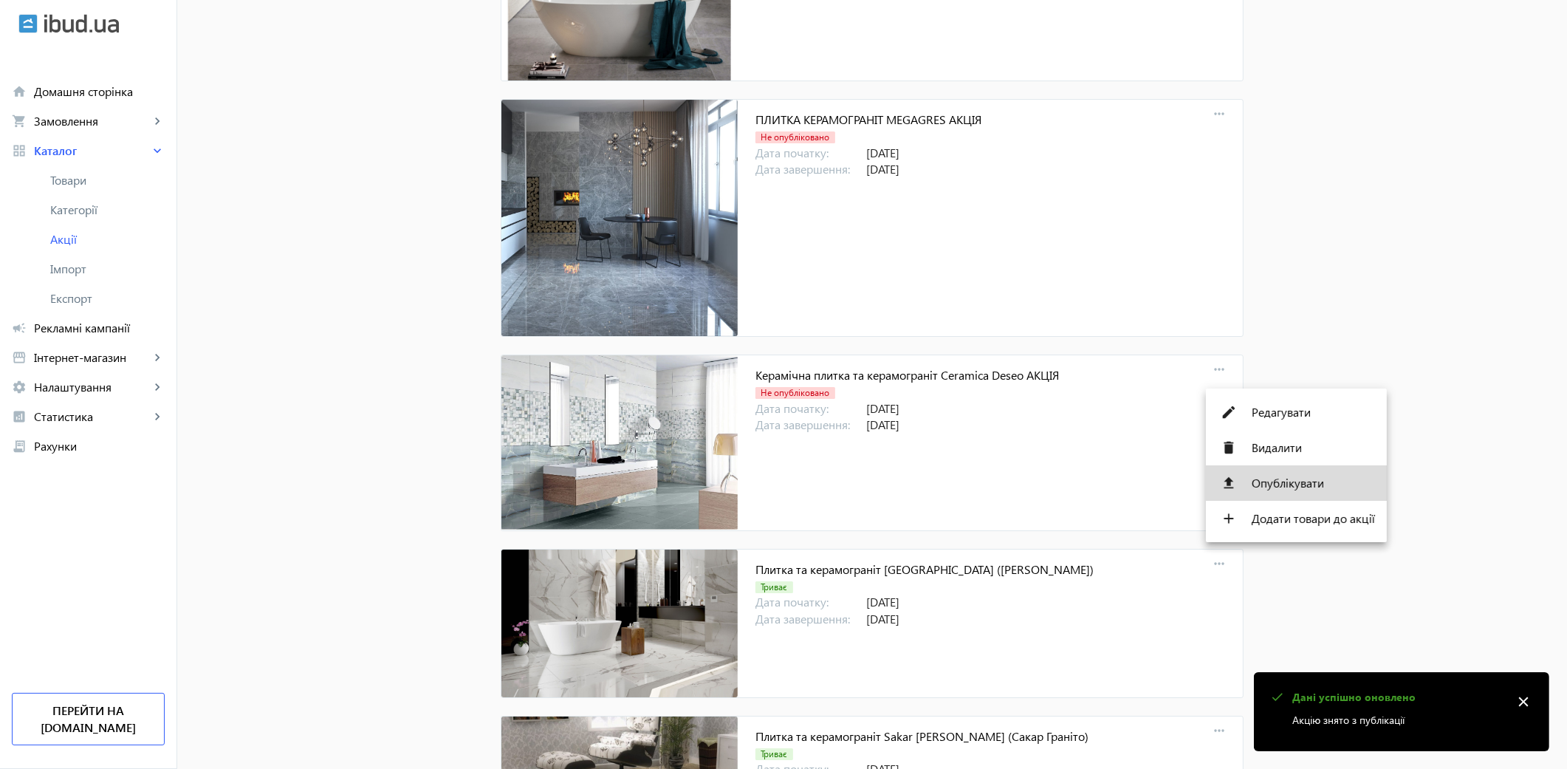
click at [1265, 479] on span "Опублікувати" at bounding box center [1313, 483] width 123 height 12
